Goal: Task Accomplishment & Management: Use online tool/utility

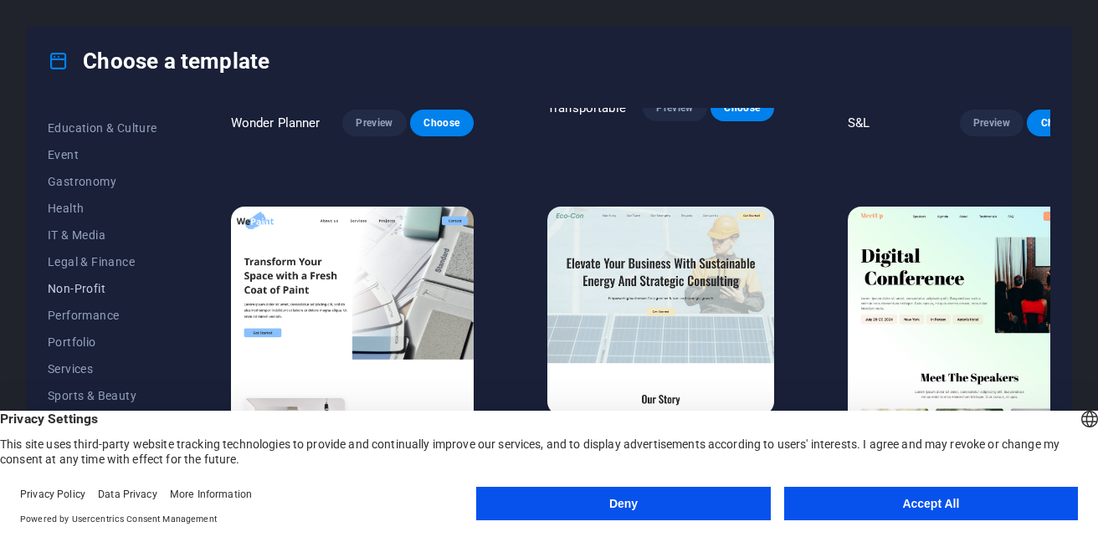
scroll to position [204, 0]
click at [54, 238] on span "Event" at bounding box center [103, 238] width 110 height 13
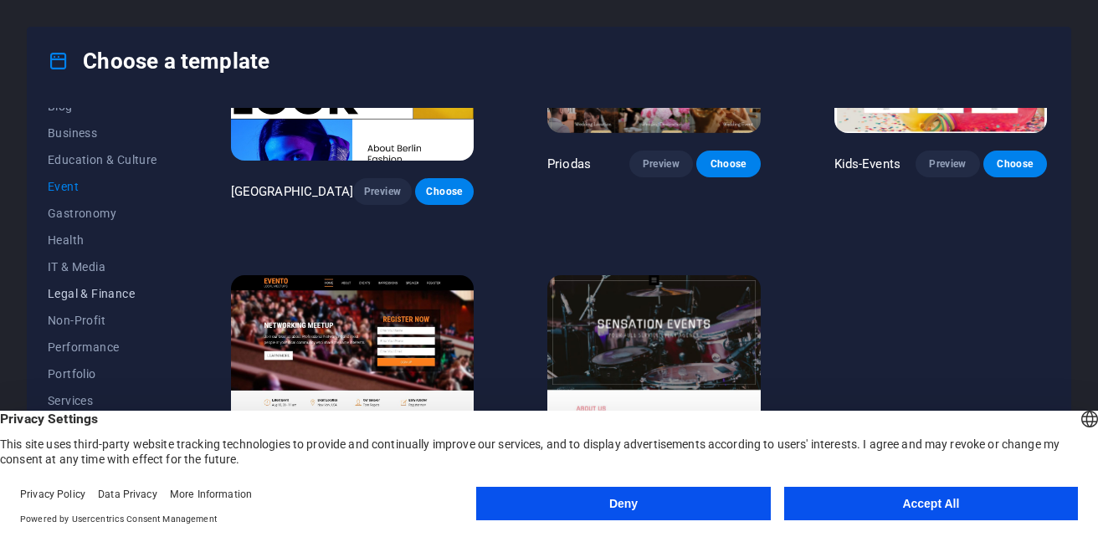
scroll to position [288, 0]
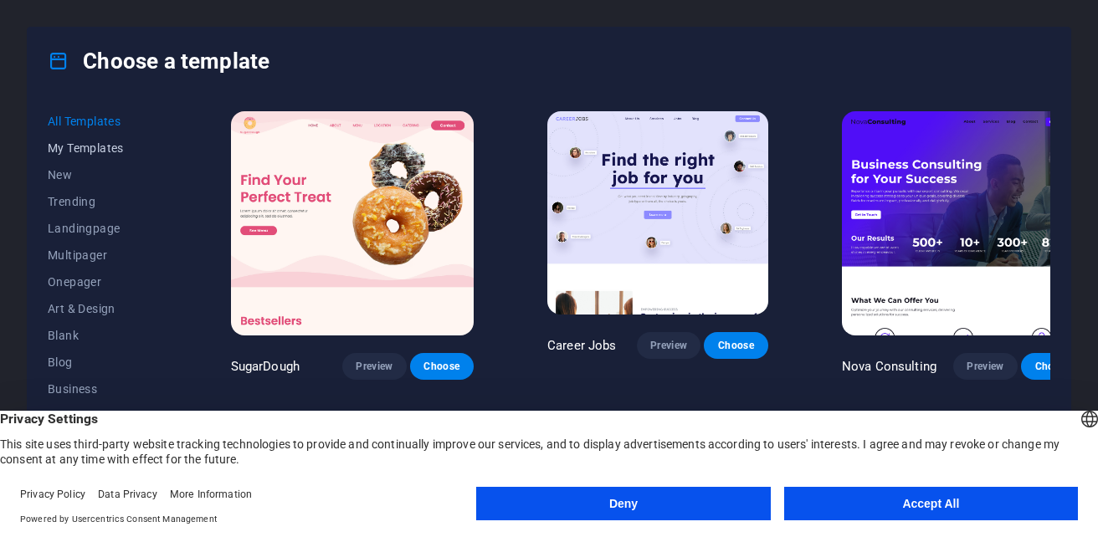
click at [115, 150] on span "My Templates" at bounding box center [103, 147] width 110 height 13
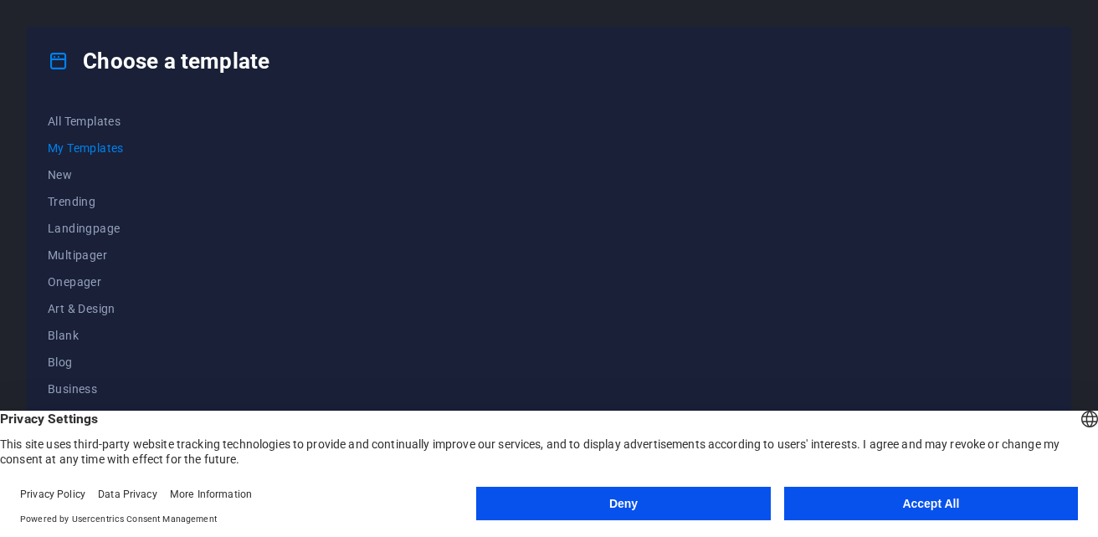
click at [887, 511] on button "Accept All" at bounding box center [931, 503] width 294 height 33
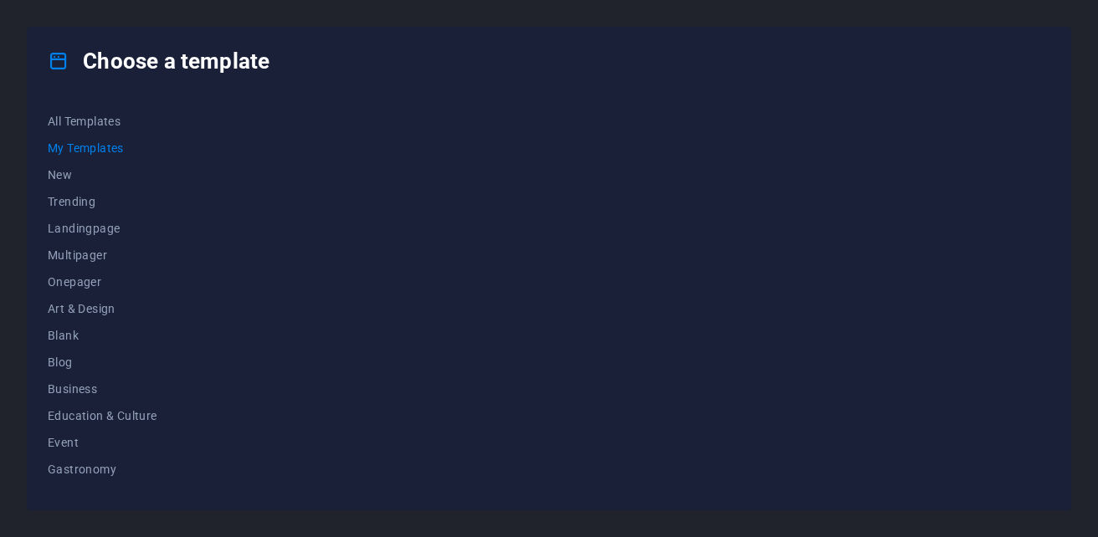
click at [104, 154] on span "My Templates" at bounding box center [103, 147] width 110 height 13
click at [103, 152] on span "My Templates" at bounding box center [103, 147] width 110 height 13
click at [56, 184] on button "New" at bounding box center [103, 174] width 110 height 27
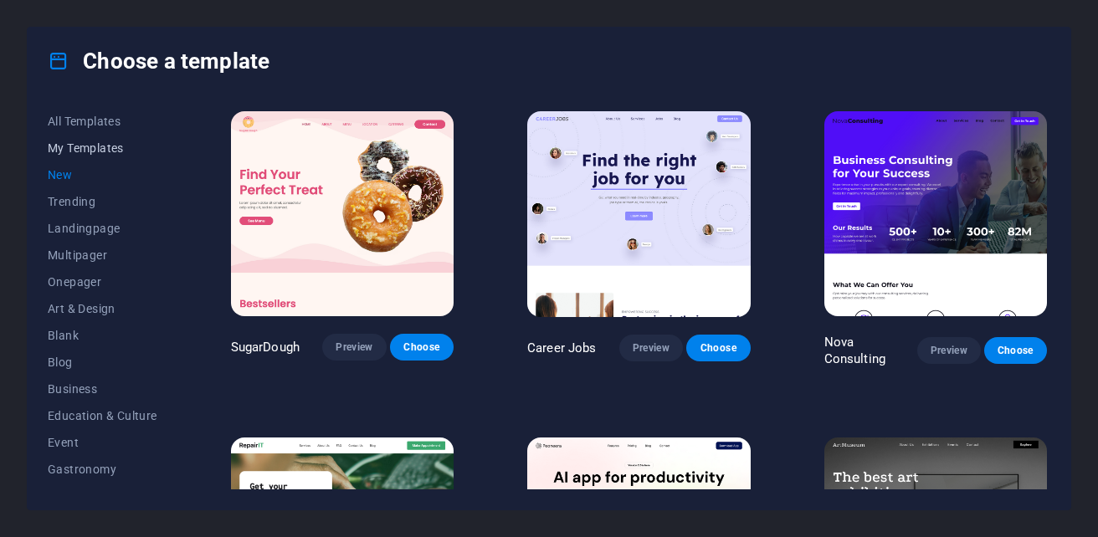
click at [76, 151] on span "My Templates" at bounding box center [103, 147] width 110 height 13
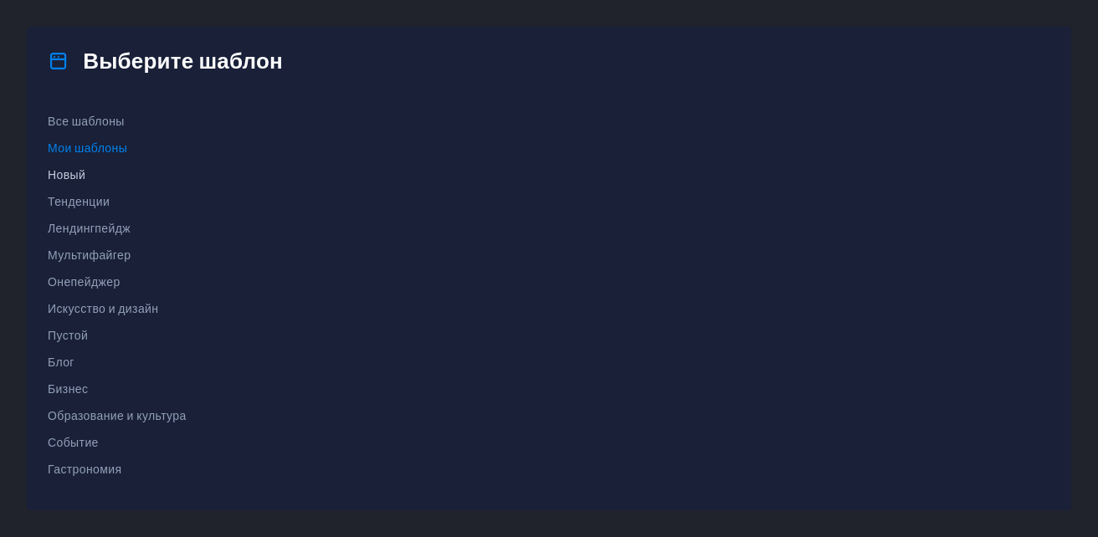
click at [74, 176] on span "Новый" at bounding box center [117, 174] width 139 height 13
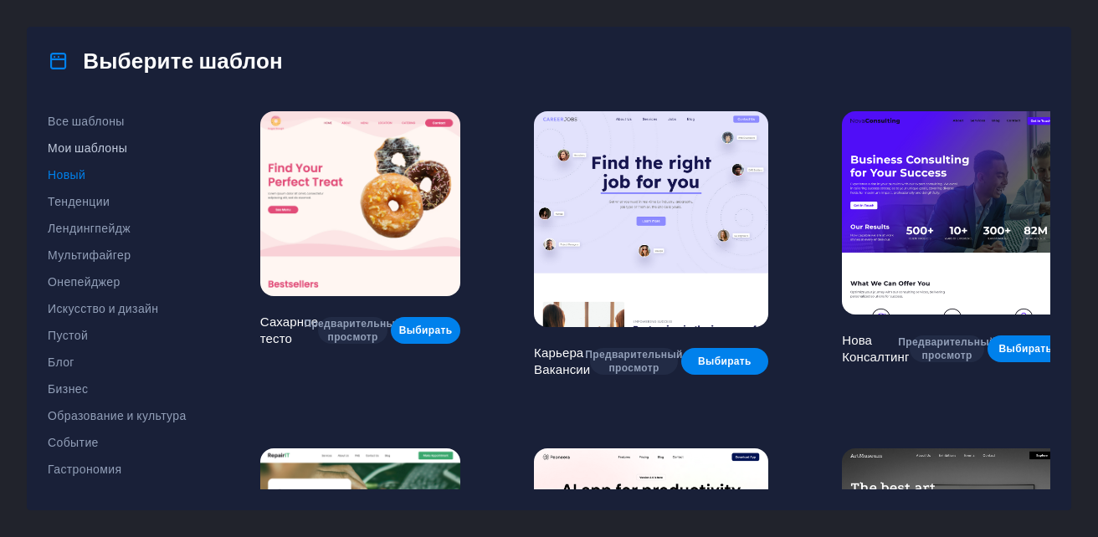
click at [92, 147] on span "Мои шаблоны" at bounding box center [117, 147] width 139 height 13
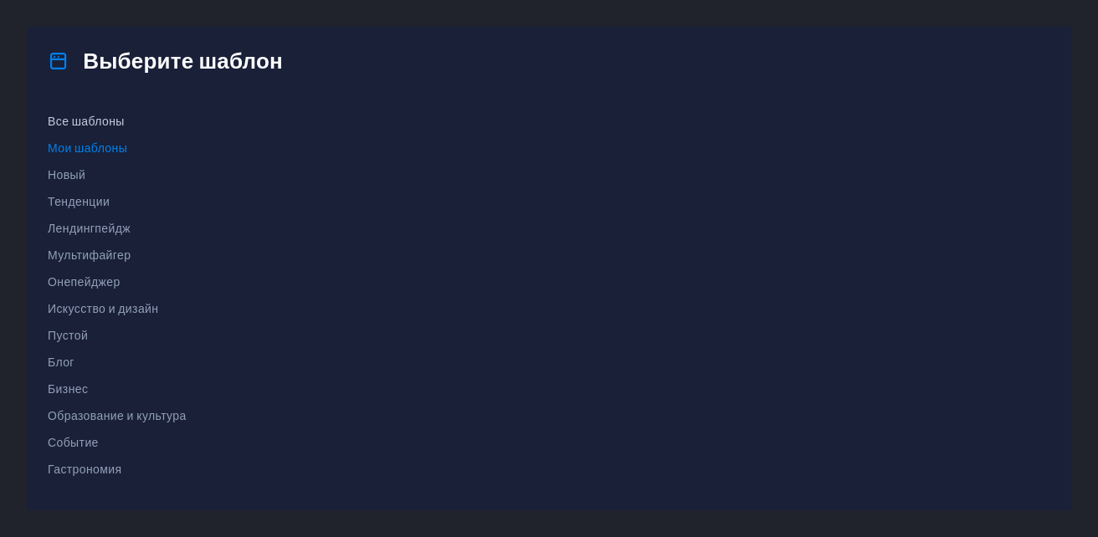
click at [87, 122] on span "Все шаблоны" at bounding box center [117, 121] width 139 height 13
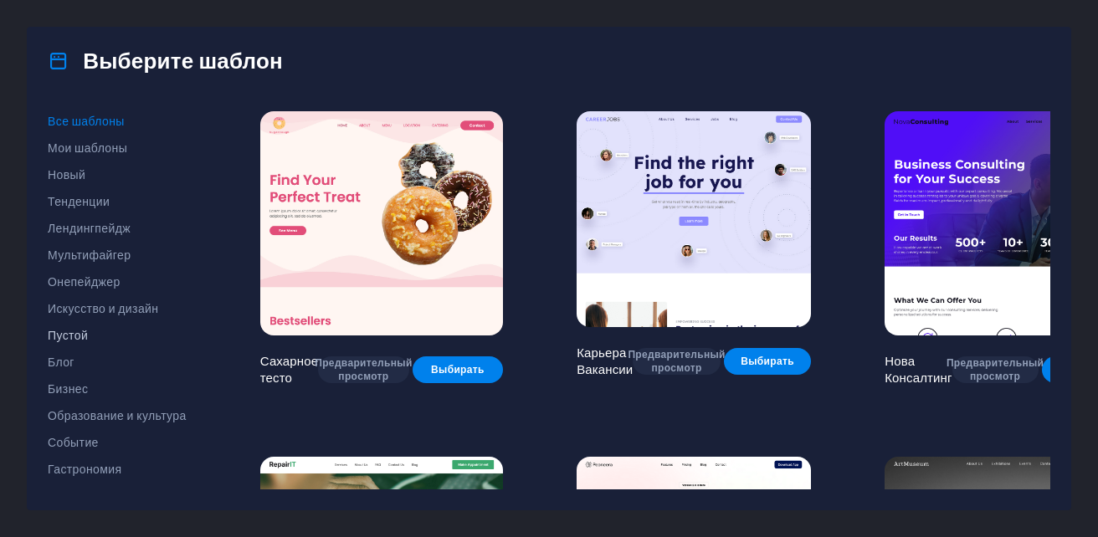
click at [86, 337] on span "Пустой" at bounding box center [117, 335] width 139 height 13
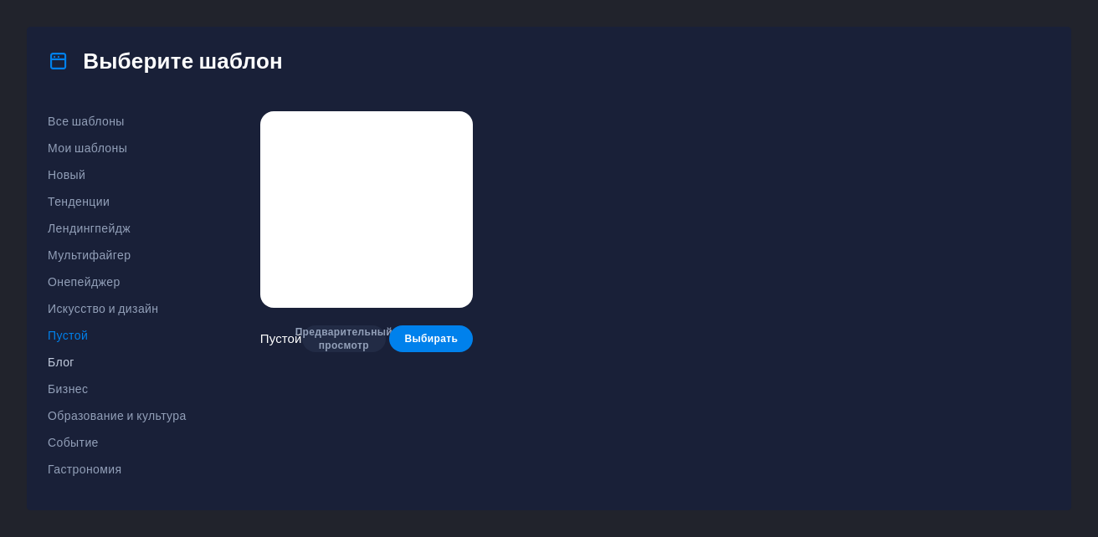
click at [71, 364] on span "Блог" at bounding box center [117, 362] width 139 height 13
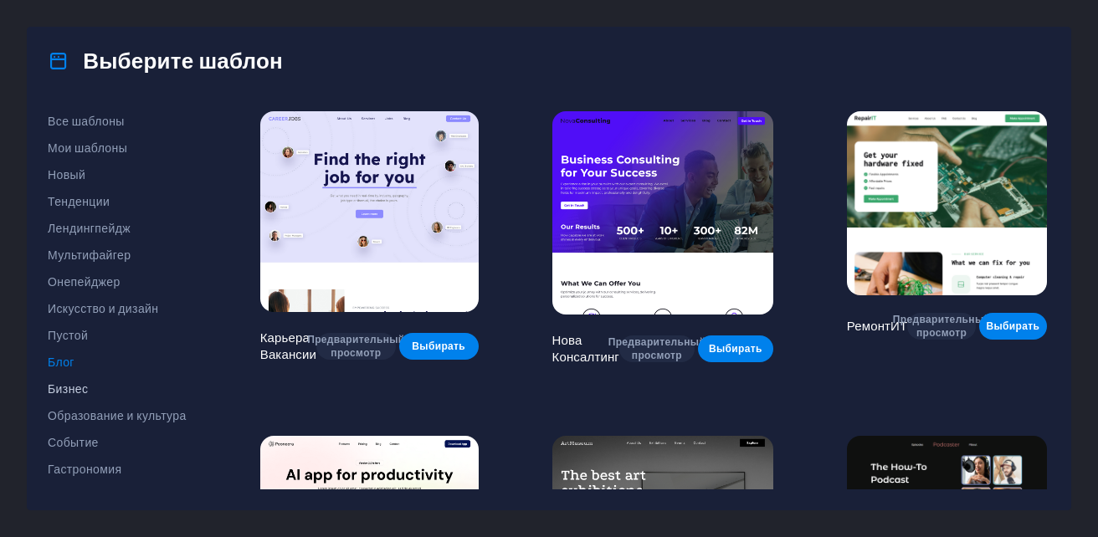
click at [71, 392] on span "Бизнес" at bounding box center [117, 388] width 139 height 13
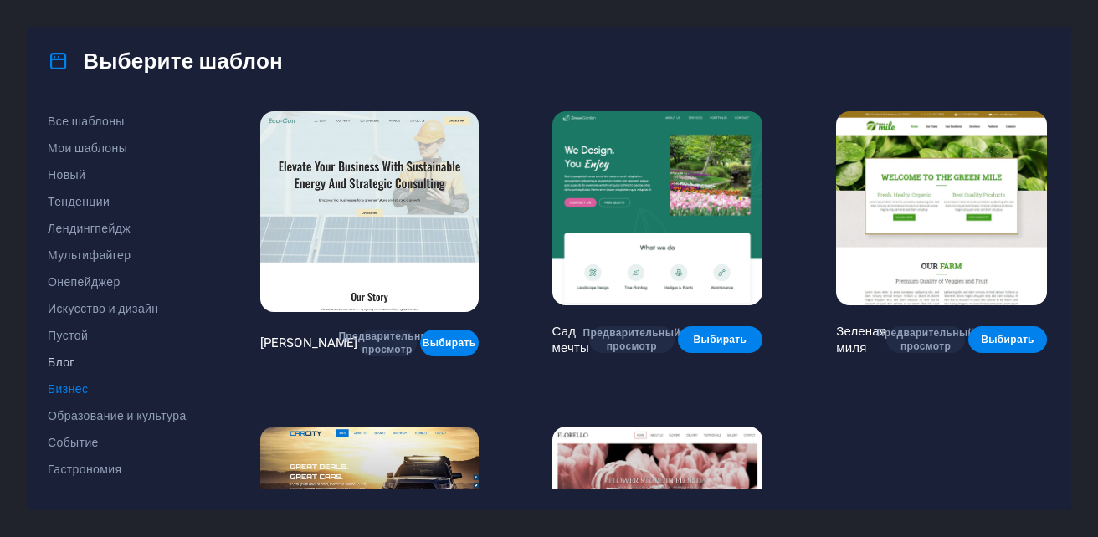
click at [64, 356] on span "Блог" at bounding box center [117, 362] width 139 height 13
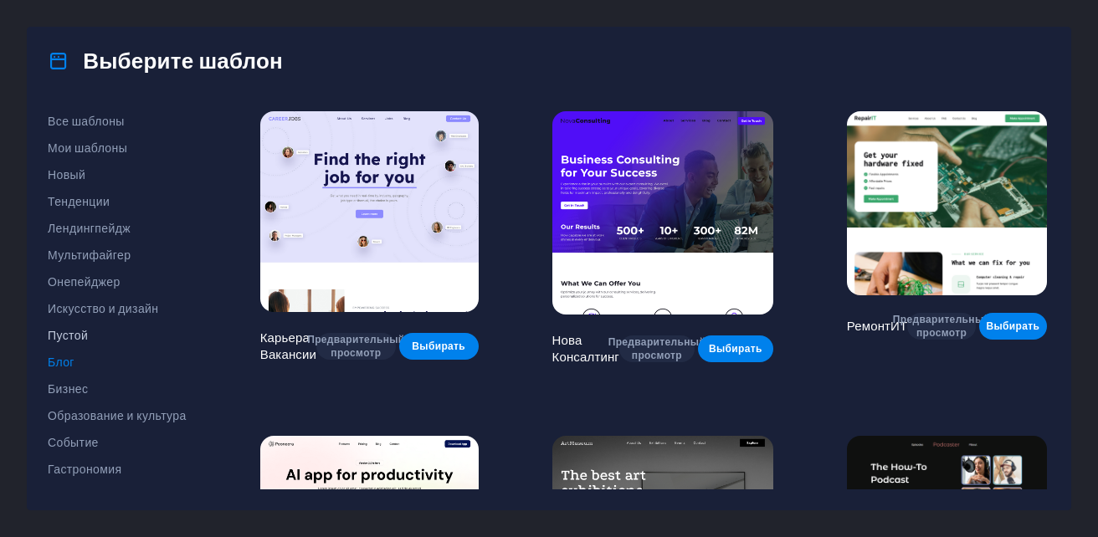
click at [64, 335] on span "Пустой" at bounding box center [117, 335] width 139 height 13
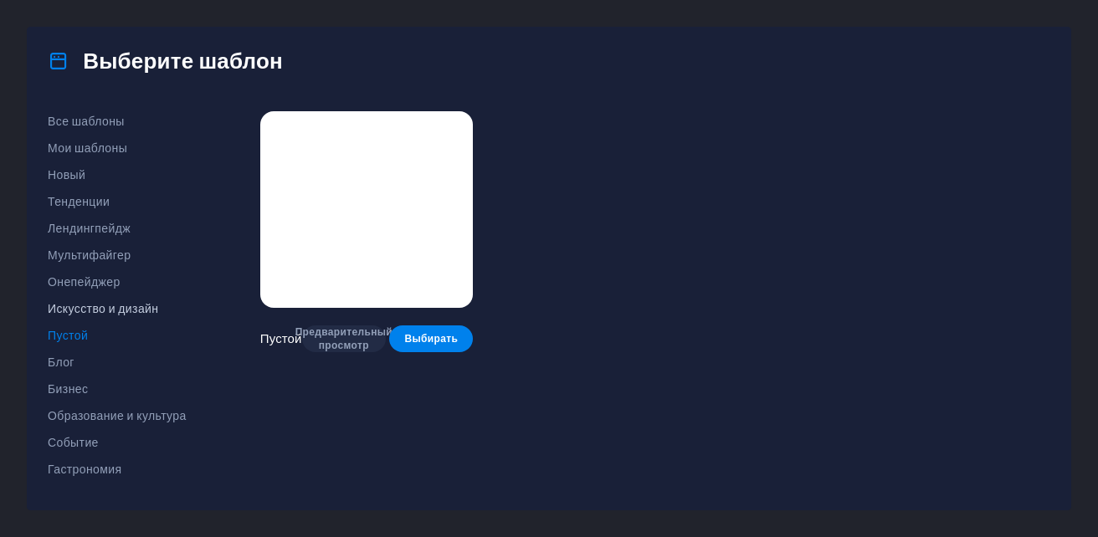
click at [93, 318] on button "Искусство и дизайн" at bounding box center [117, 308] width 139 height 27
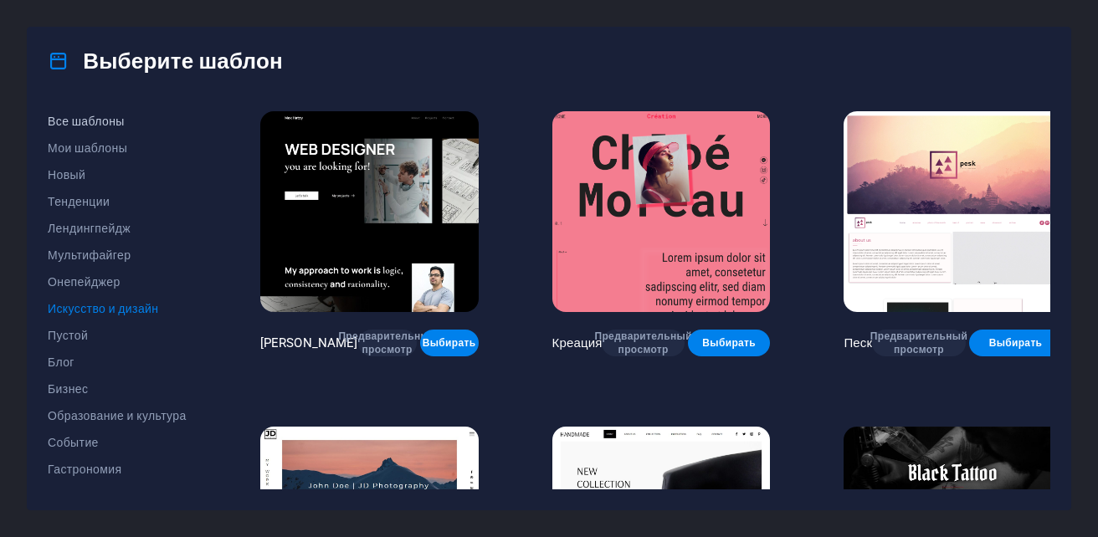
click at [96, 111] on button "Все шаблоны" at bounding box center [117, 121] width 139 height 27
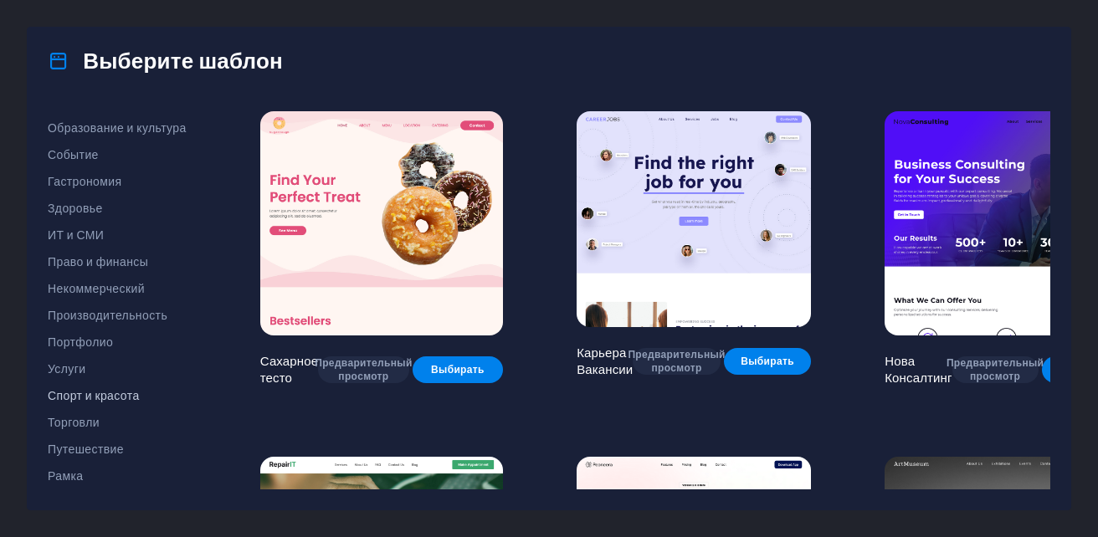
scroll to position [204, 0]
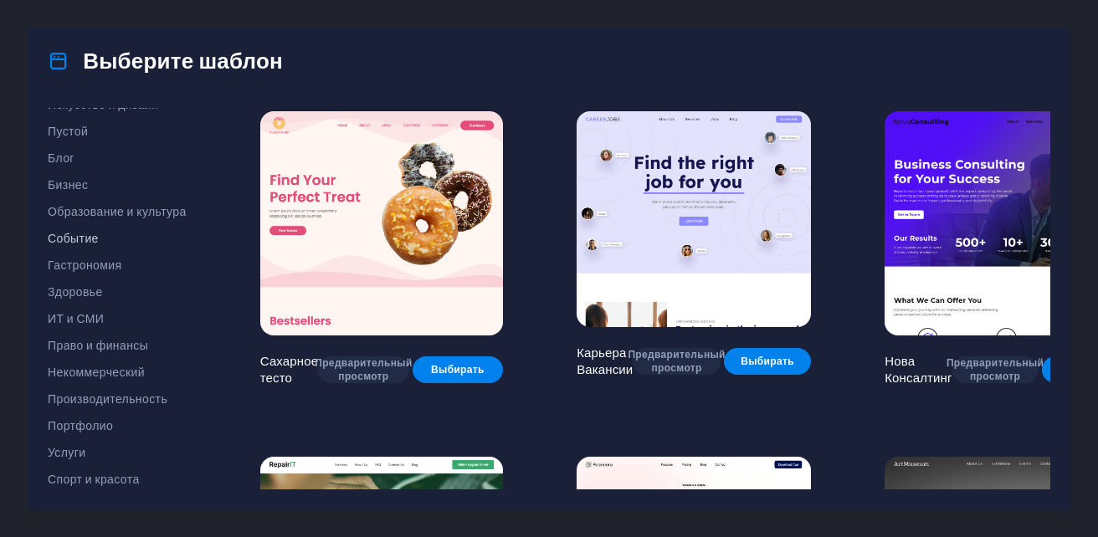
click at [82, 238] on span "Событие" at bounding box center [117, 238] width 139 height 13
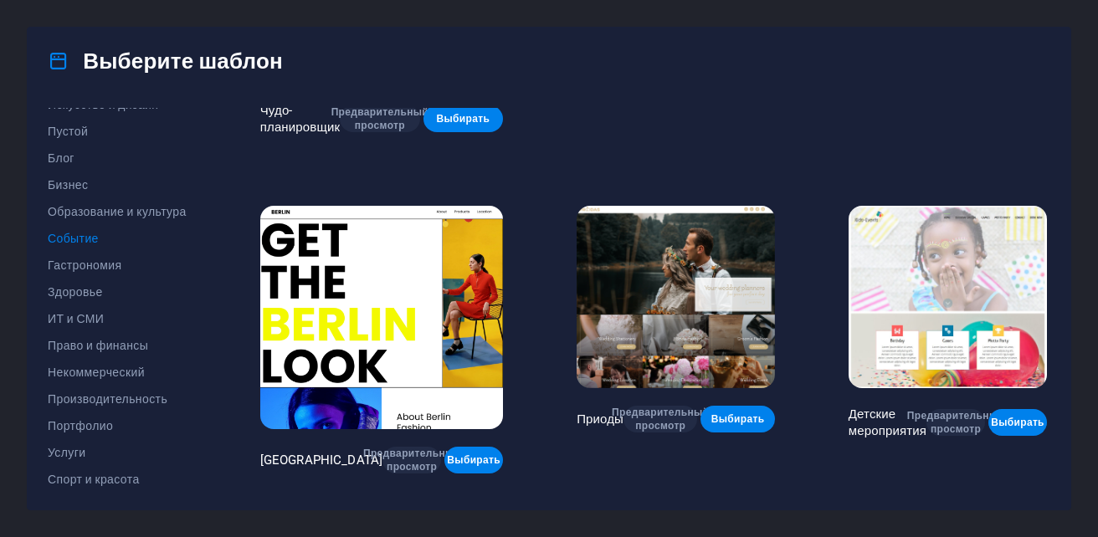
scroll to position [418, 0]
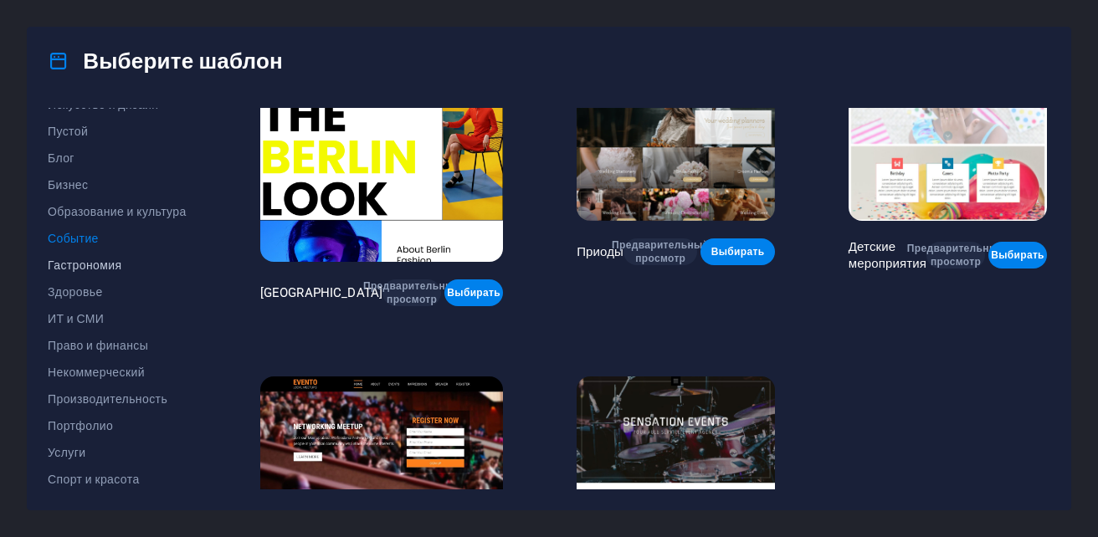
click at [95, 260] on span "Гастрономия" at bounding box center [117, 264] width 139 height 13
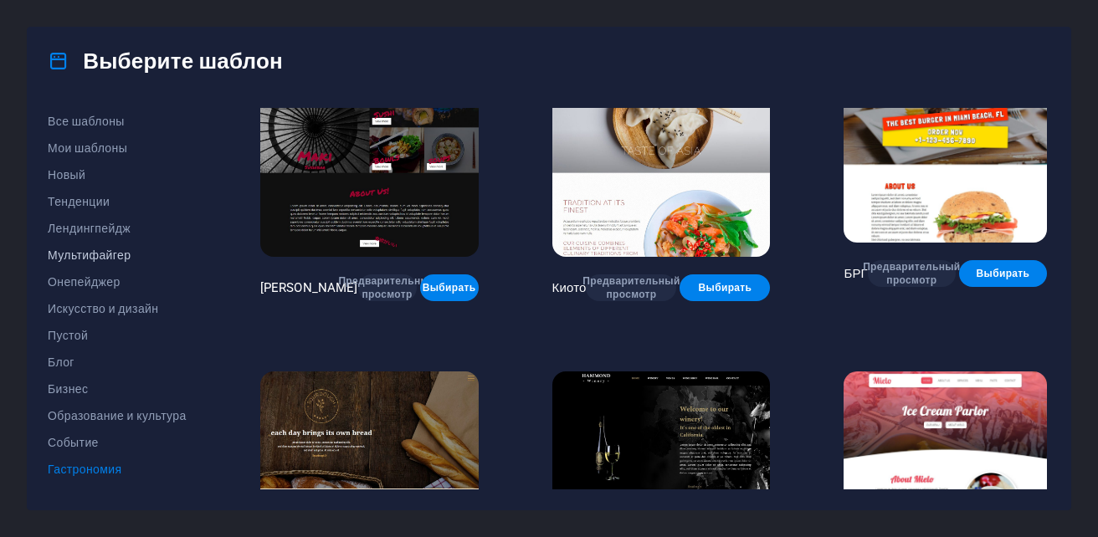
scroll to position [684, 0]
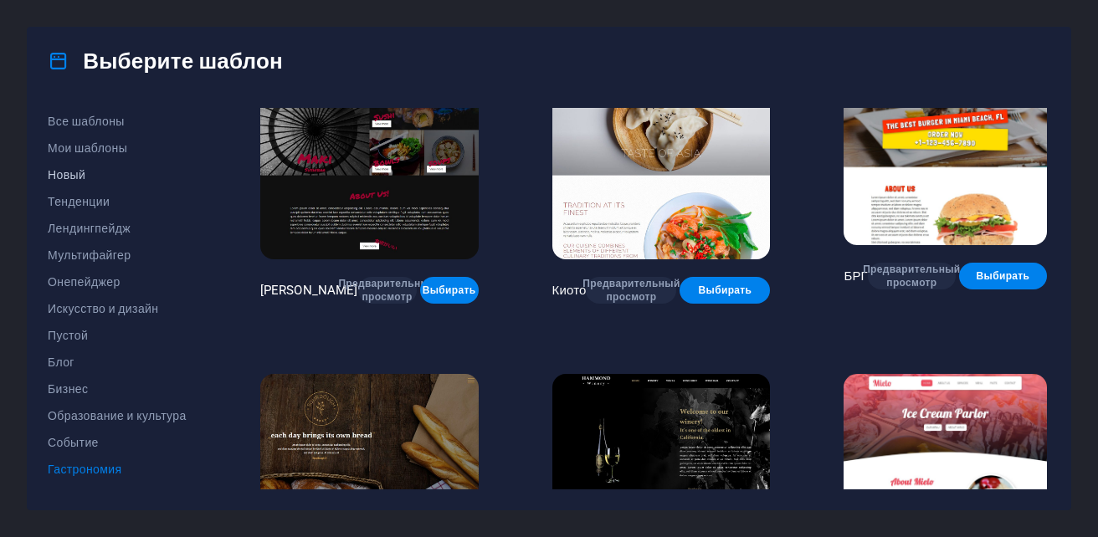
click at [67, 174] on span "Новый" at bounding box center [117, 174] width 139 height 13
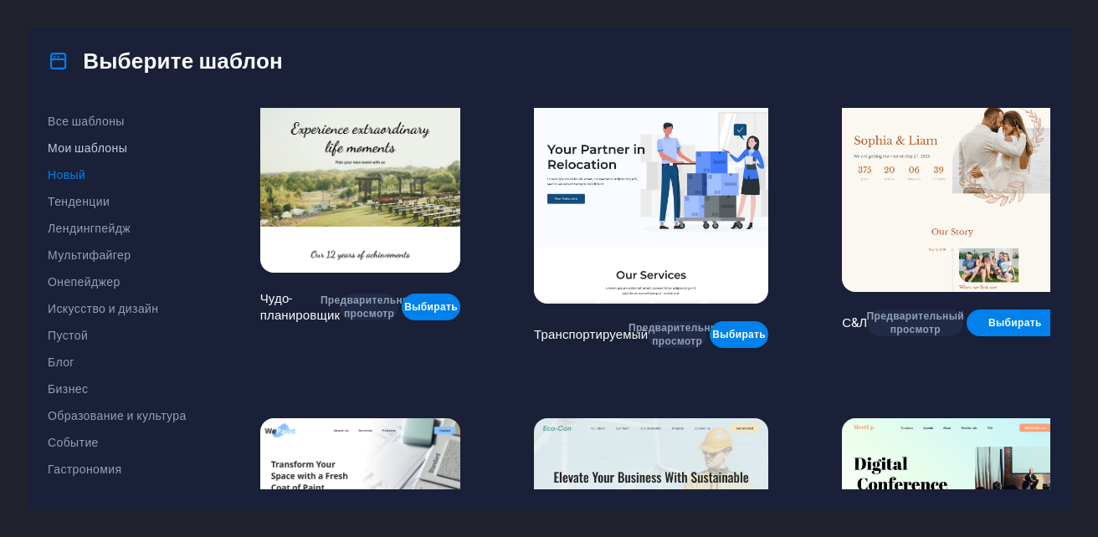
click at [67, 150] on span "Мои шаблоны" at bounding box center [117, 147] width 139 height 13
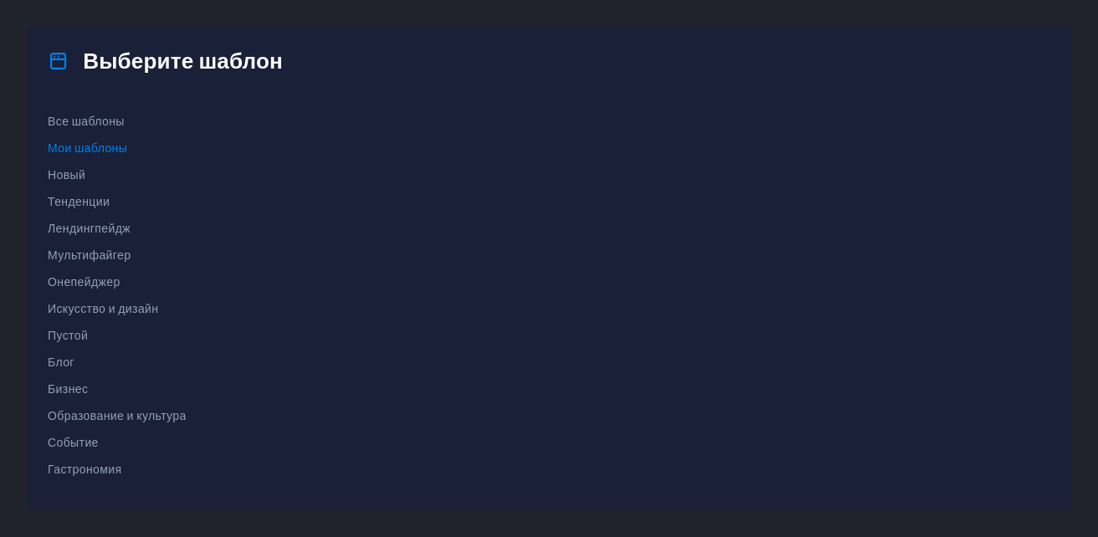
click at [582, 247] on div at bounding box center [653, 298] width 793 height 381
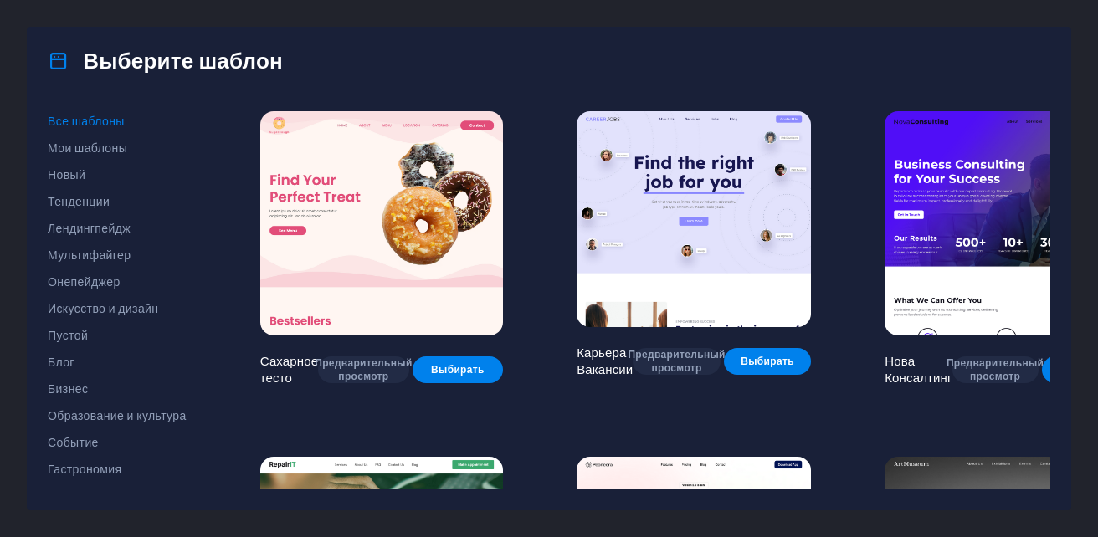
click at [59, 59] on icon at bounding box center [59, 61] width 22 height 22
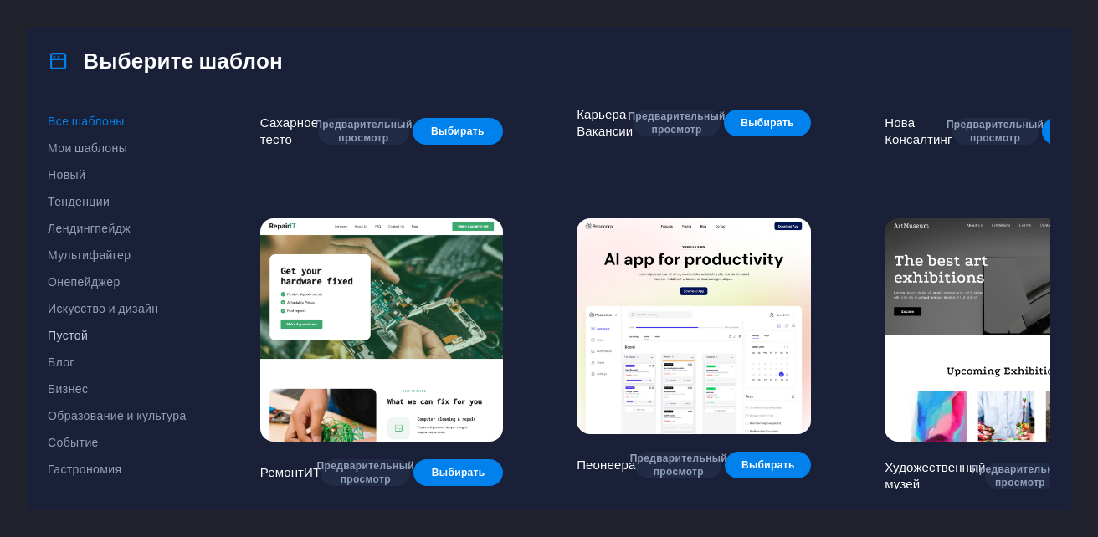
scroll to position [251, 0]
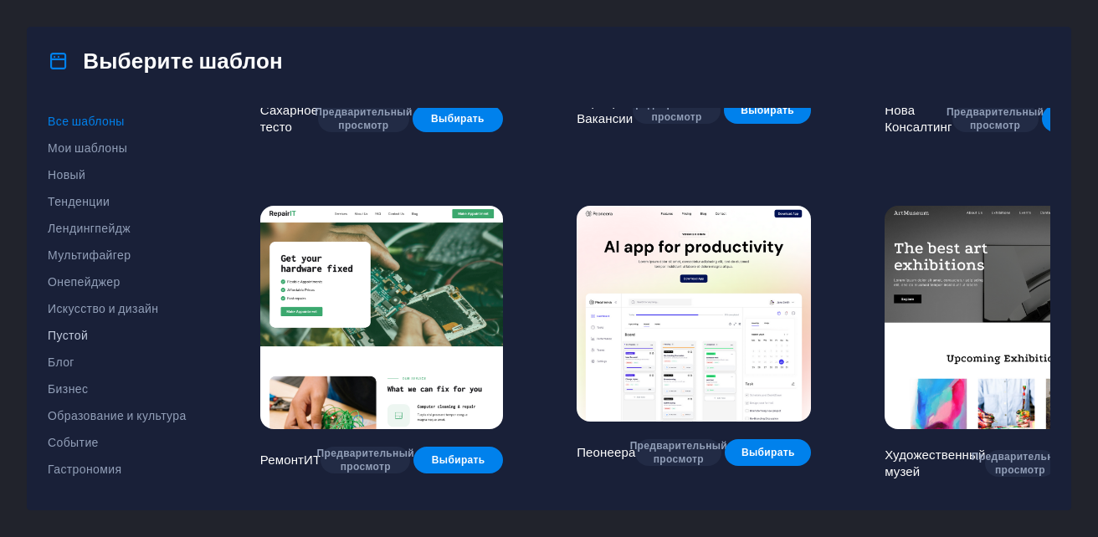
click at [61, 335] on span "Пустой" at bounding box center [117, 335] width 139 height 13
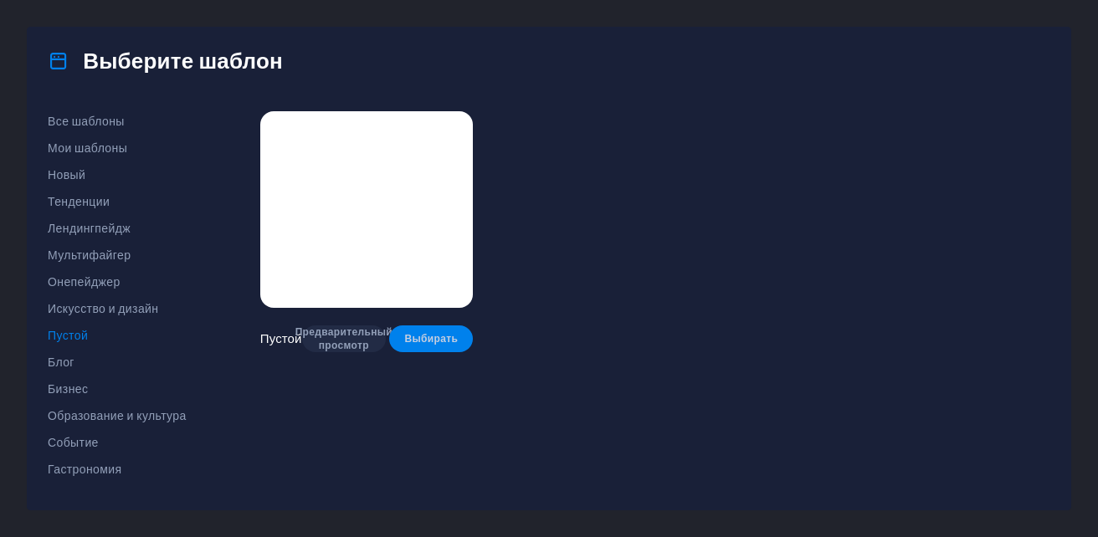
click at [429, 340] on span "Выбирать" at bounding box center [430, 338] width 57 height 13
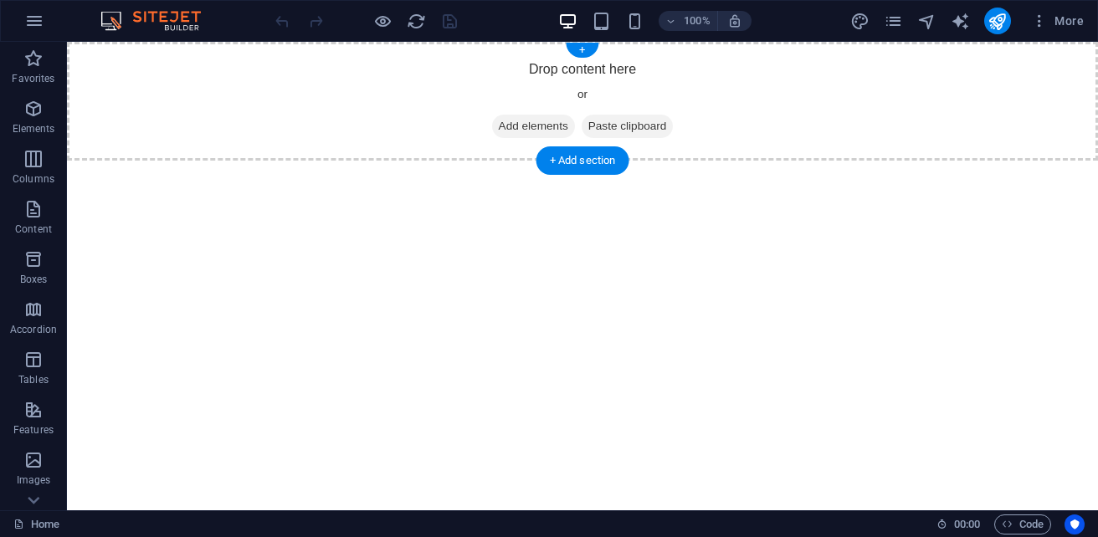
click at [521, 122] on span "Add elements" at bounding box center [533, 126] width 83 height 23
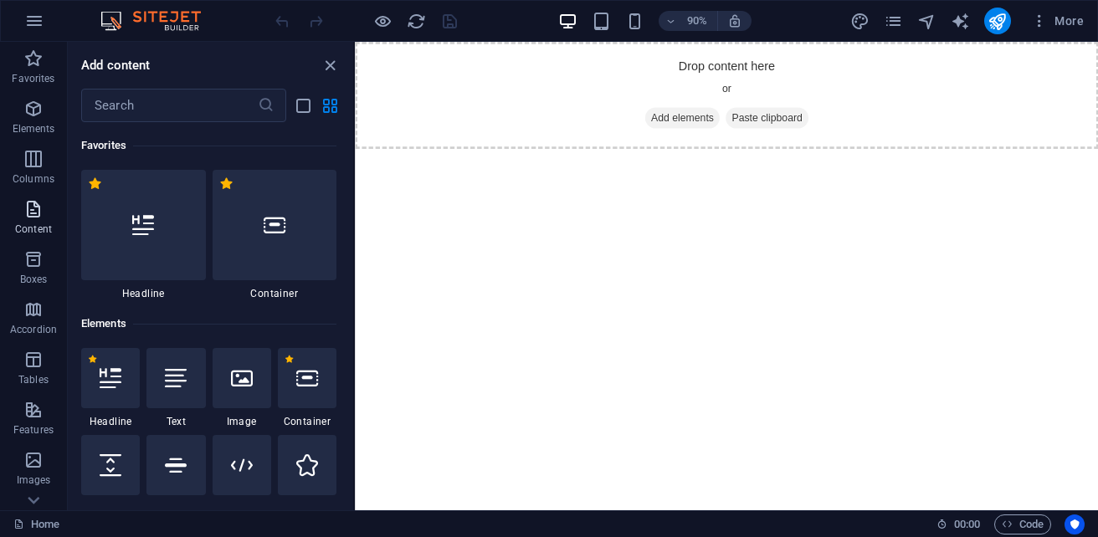
click at [47, 223] on p "Content" at bounding box center [33, 229] width 37 height 13
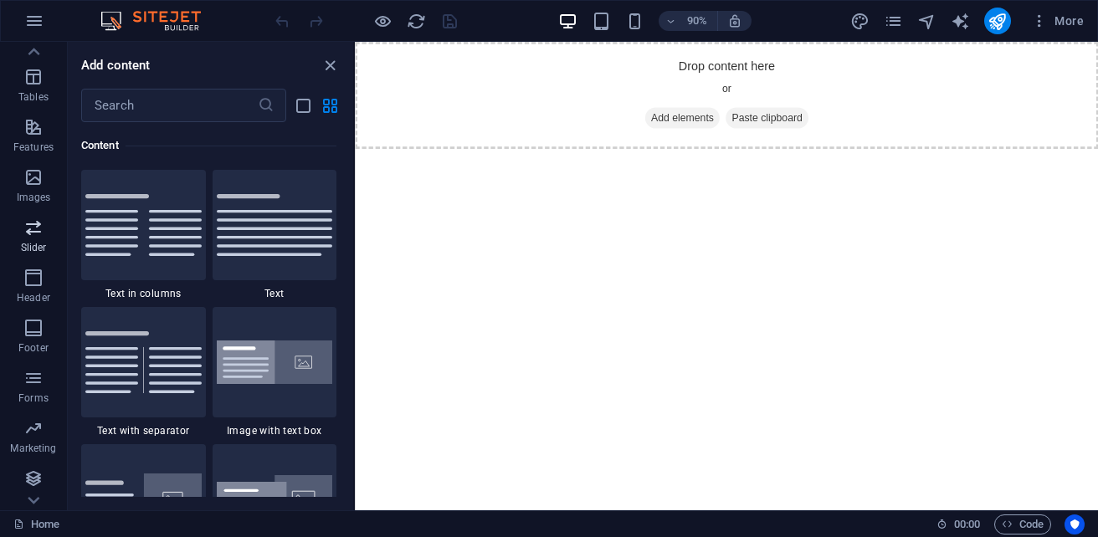
scroll to position [284, 0]
click at [30, 470] on icon "button" at bounding box center [33, 477] width 20 height 20
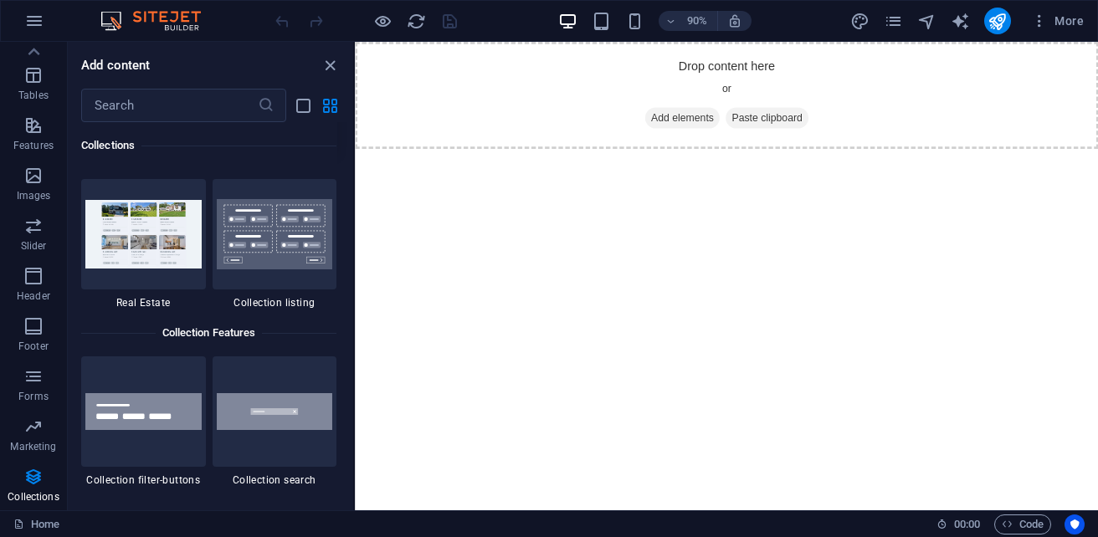
scroll to position [15649, 0]
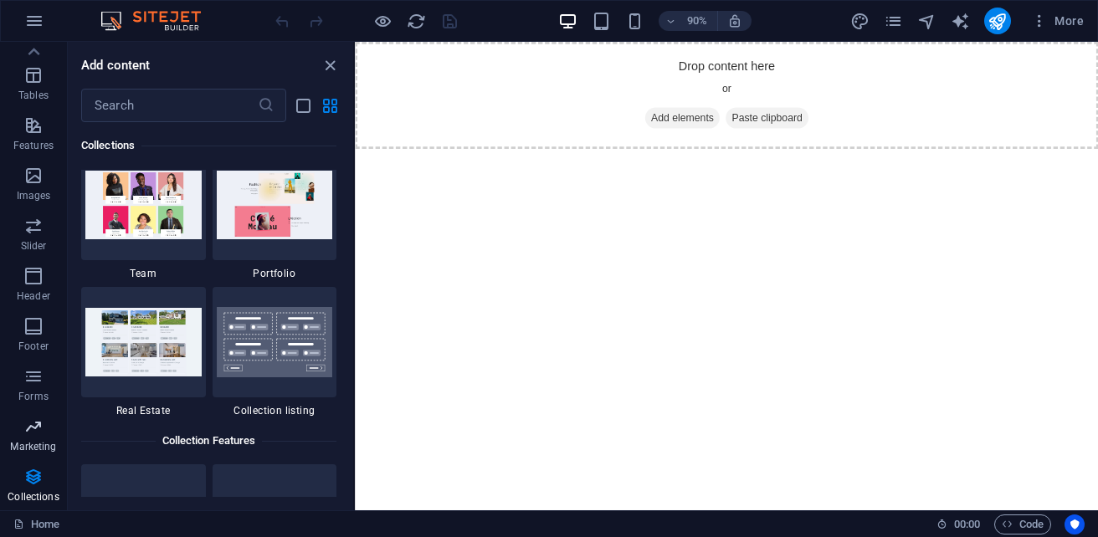
click at [43, 434] on icon "button" at bounding box center [33, 427] width 20 height 20
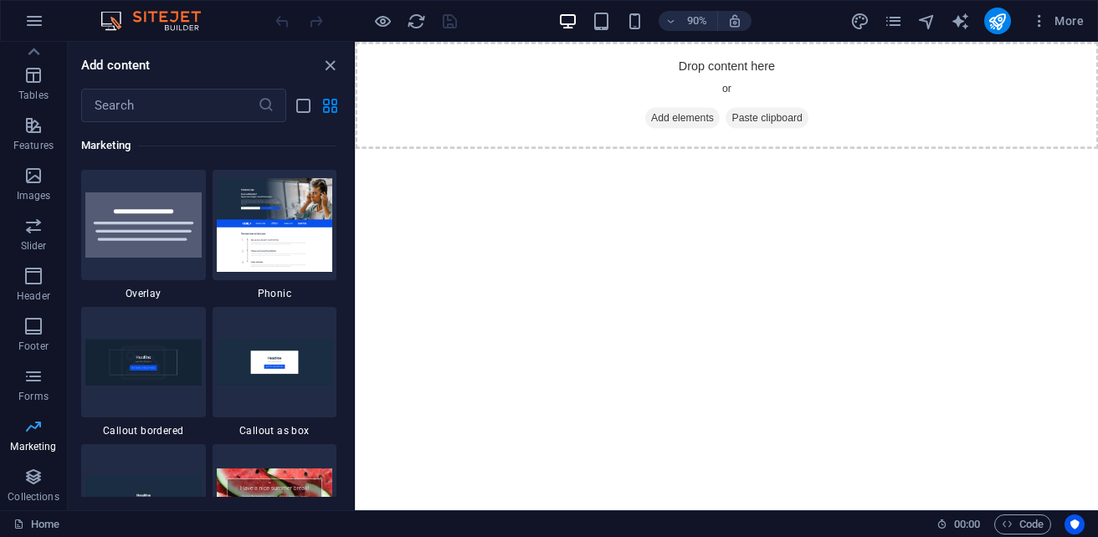
scroll to position [13627, 0]
click at [40, 391] on p "Forms" at bounding box center [33, 396] width 30 height 13
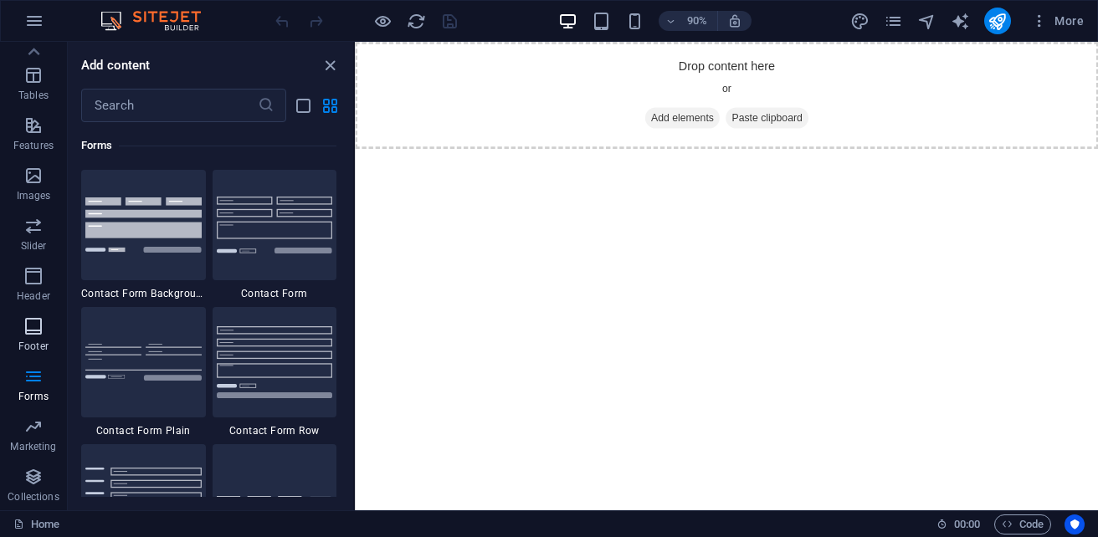
click at [34, 343] on p "Footer" at bounding box center [33, 346] width 30 height 13
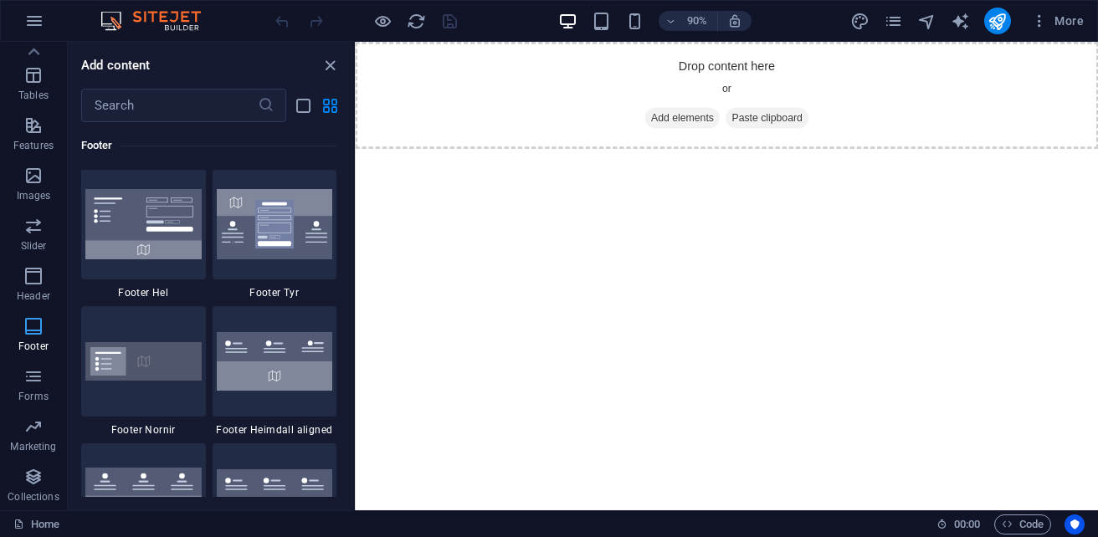
scroll to position [11075, 0]
click at [36, 298] on p "Header" at bounding box center [33, 295] width 33 height 13
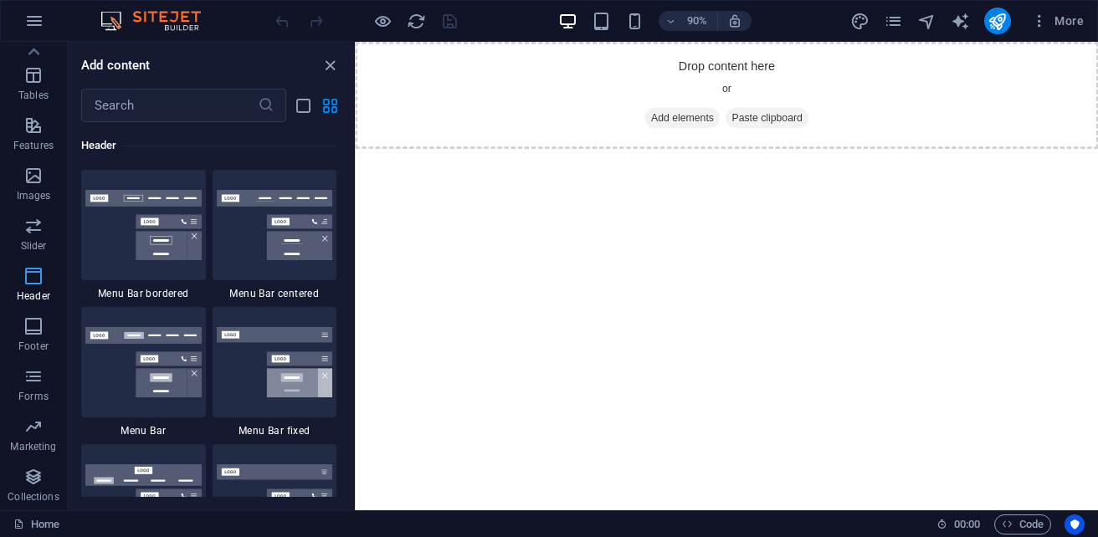
scroll to position [10074, 0]
click at [35, 526] on link "Home" at bounding box center [36, 524] width 46 height 20
click at [37, 520] on link "Home" at bounding box center [36, 524] width 46 height 20
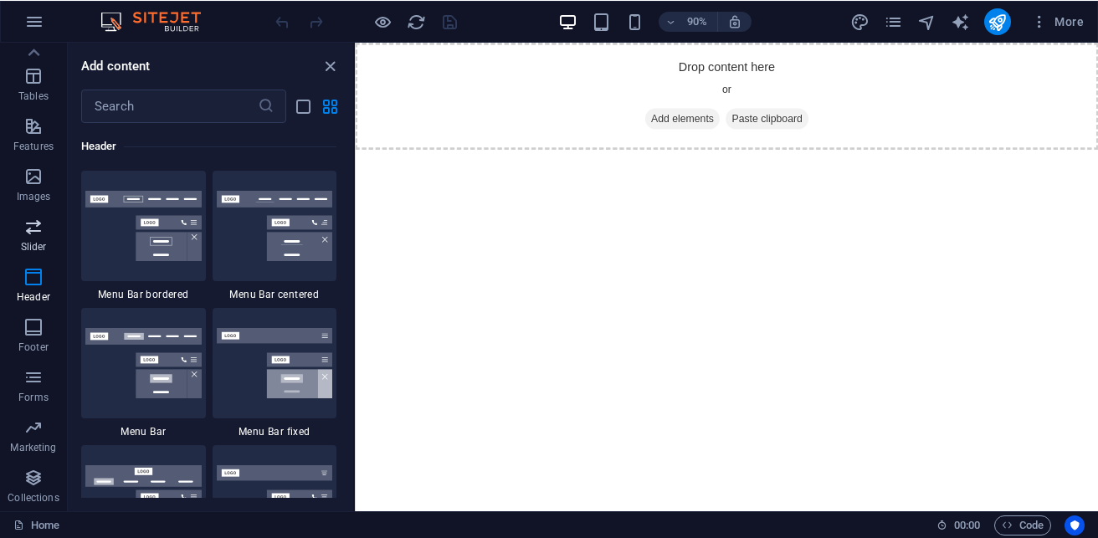
scroll to position [0, 0]
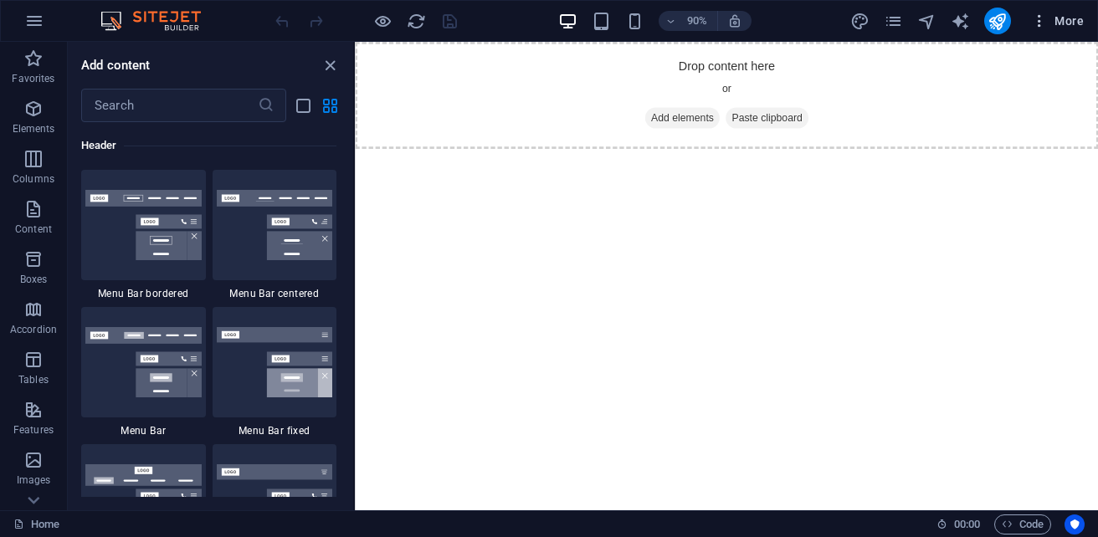
click at [1065, 14] on span "More" at bounding box center [1057, 21] width 53 height 17
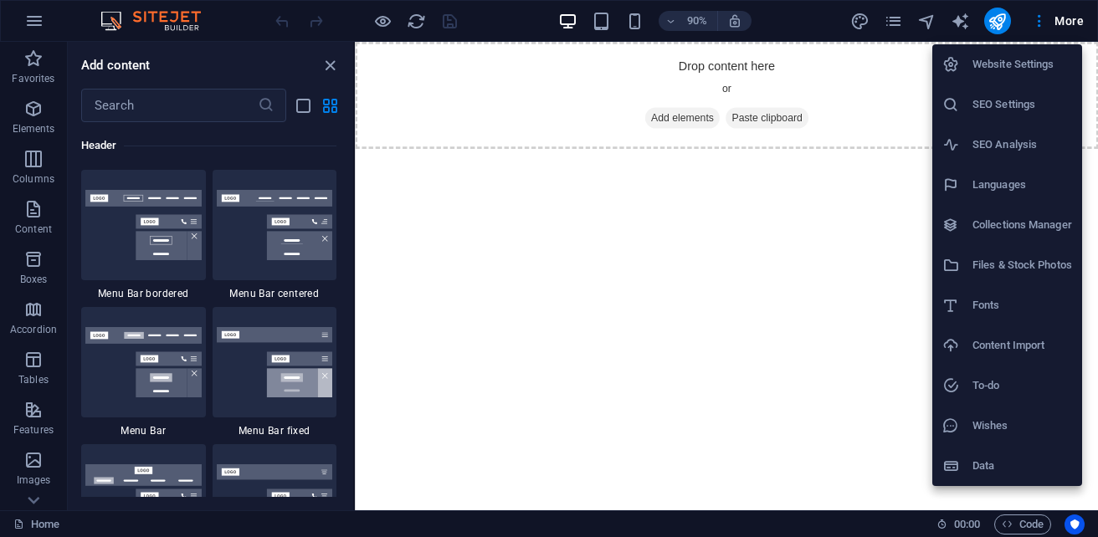
click at [1025, 70] on h6 "Website Settings" at bounding box center [1022, 64] width 100 height 20
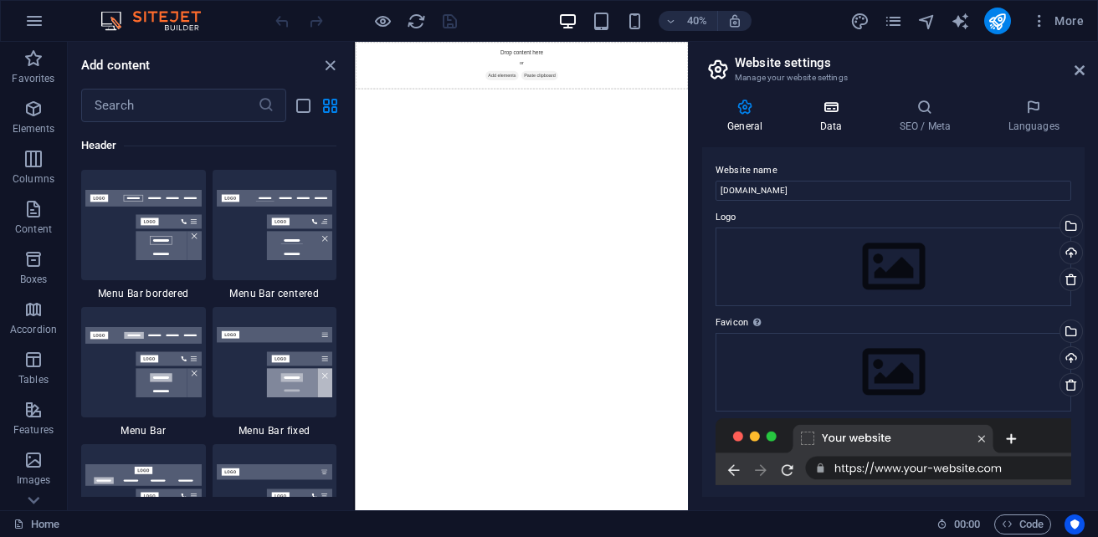
click at [831, 105] on icon at bounding box center [830, 107] width 73 height 17
